Goal: Navigation & Orientation: Find specific page/section

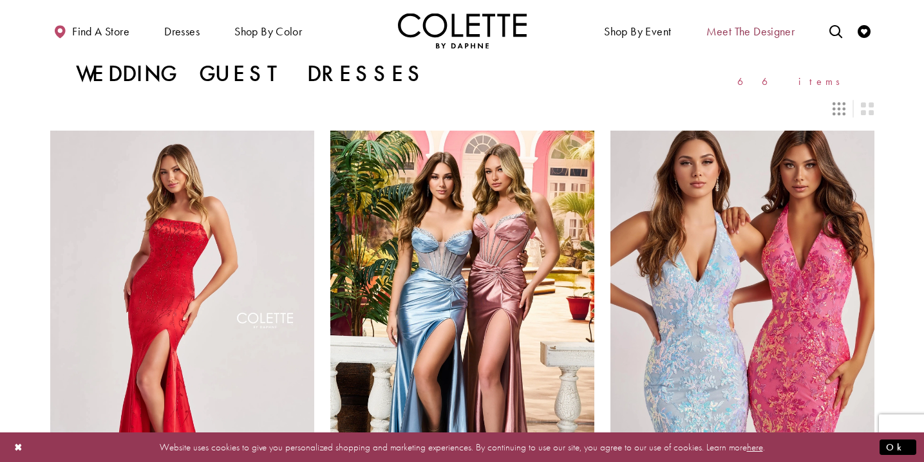
click at [764, 30] on span "Meet the designer" at bounding box center [750, 31] width 89 height 13
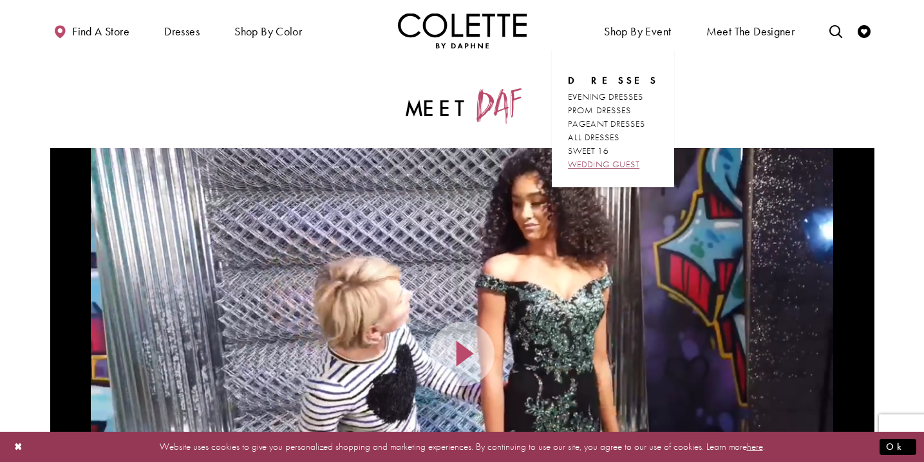
click at [607, 161] on span "WEDDING GUEST" at bounding box center [603, 164] width 71 height 12
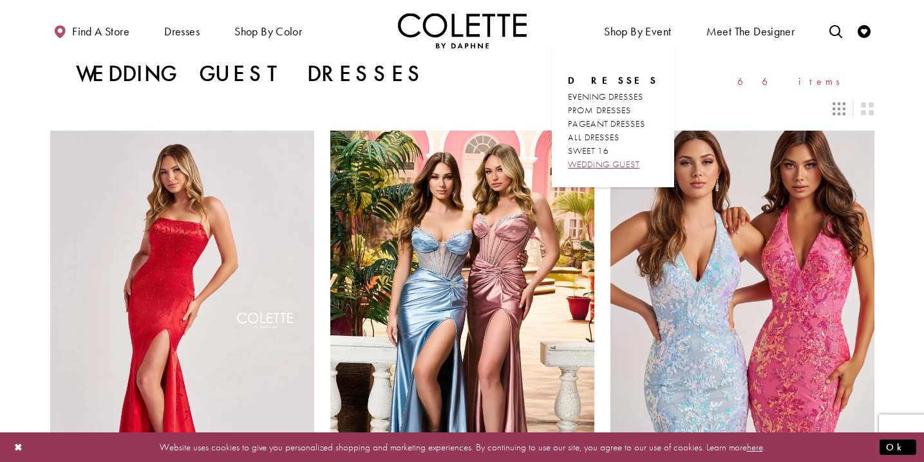
click at [620, 165] on span "WEDDING GUEST" at bounding box center [603, 164] width 71 height 12
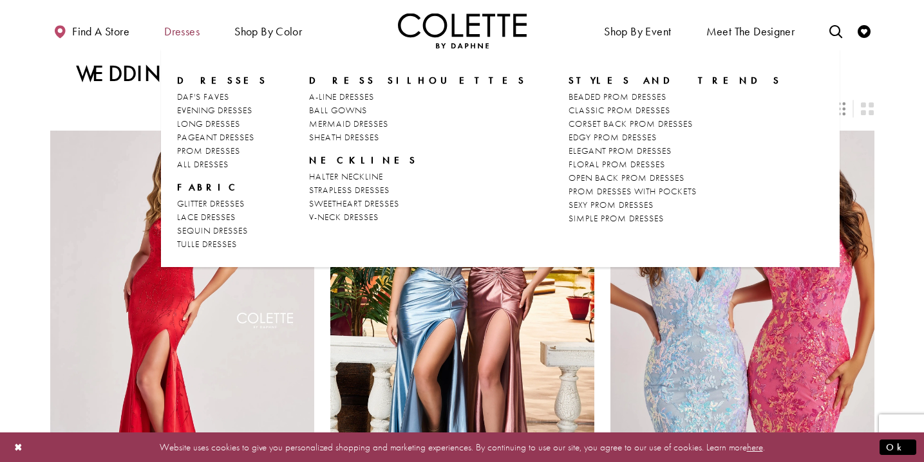
click at [179, 31] on span "Dresses" at bounding box center [181, 31] width 35 height 13
